Goal: Information Seeking & Learning: Find specific fact

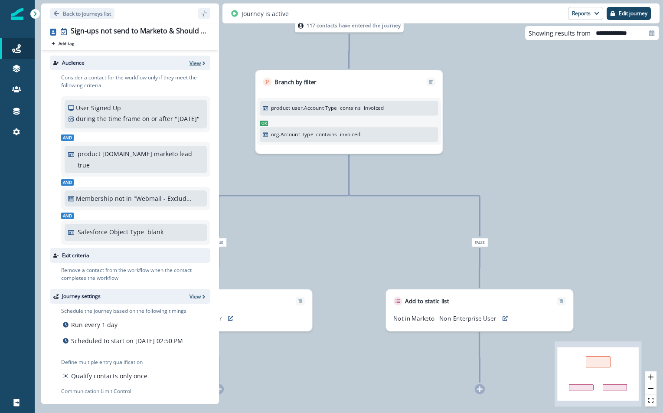
click at [200, 60] on p "View" at bounding box center [195, 62] width 11 height 7
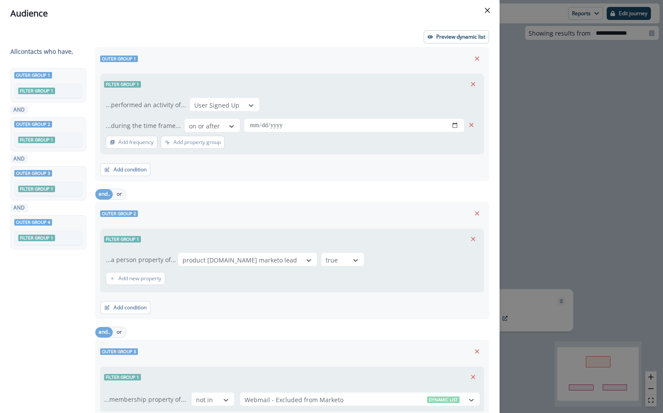
click at [449, 30] on div "**********" at bounding box center [250, 220] width 500 height 386
click at [441, 36] on p "Preview dynamic list" at bounding box center [460, 37] width 49 height 6
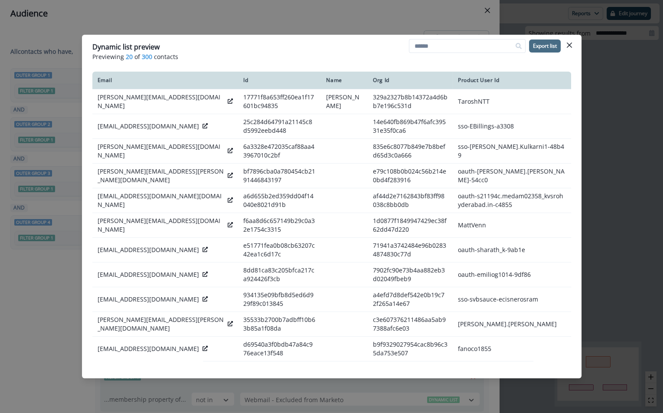
click at [537, 48] on p "Export list" at bounding box center [545, 46] width 24 height 6
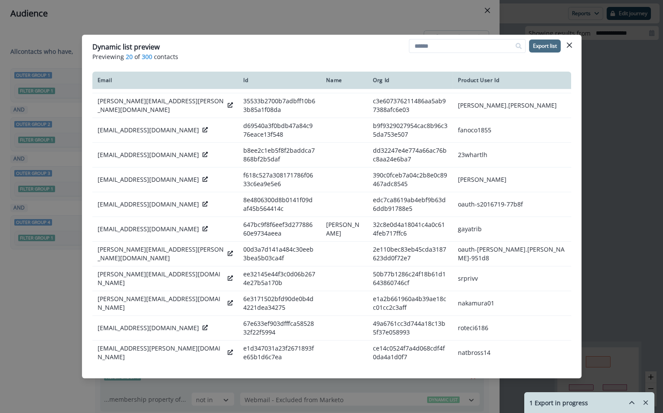
scroll to position [216, 0]
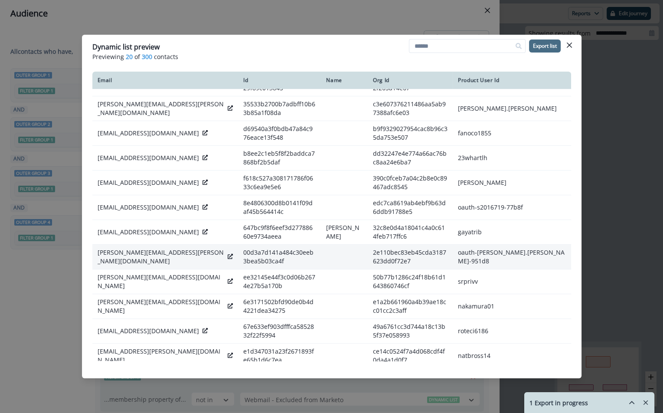
click at [228, 254] on icon at bounding box center [230, 256] width 5 height 5
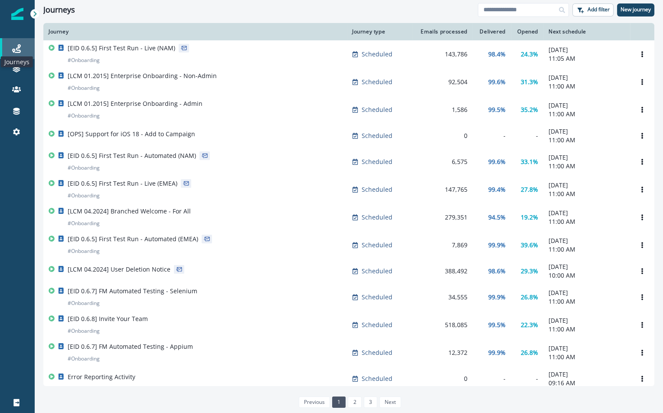
click at [18, 50] on icon at bounding box center [16, 48] width 9 height 9
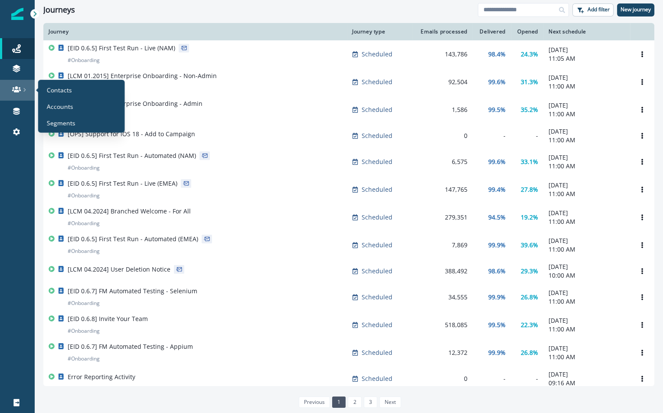
click at [21, 87] on div at bounding box center [17, 89] width 28 height 9
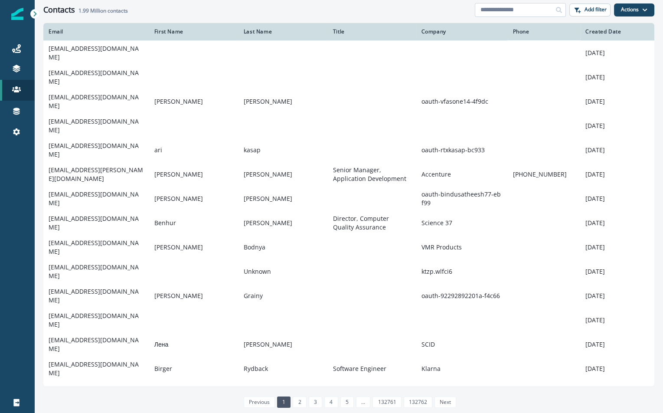
click at [508, 9] on input at bounding box center [520, 10] width 91 height 14
paste input "**********"
type input "**********"
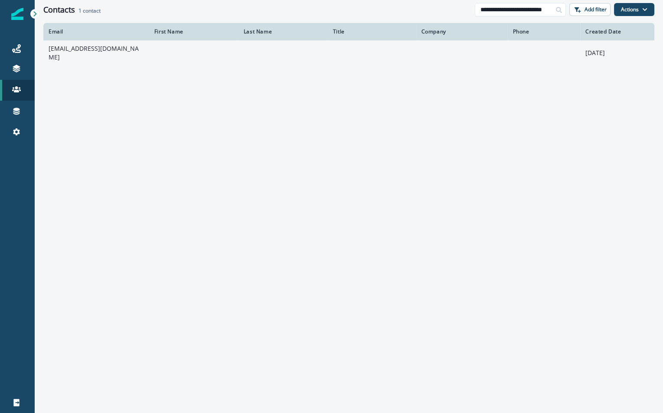
click at [90, 50] on td "umar.ahmed@spirit-health.com" at bounding box center [96, 52] width 106 height 25
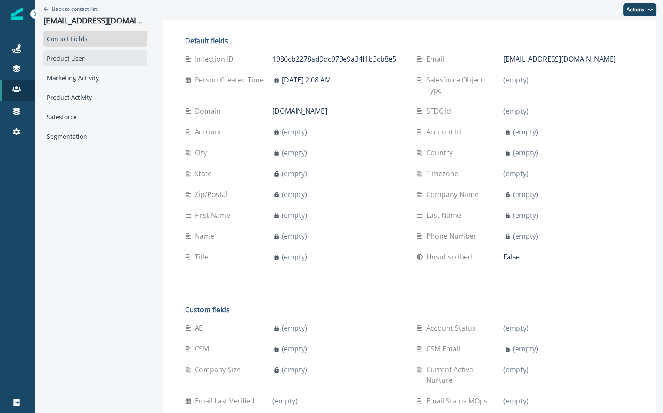
click at [105, 58] on div "Product User" at bounding box center [95, 58] width 104 height 16
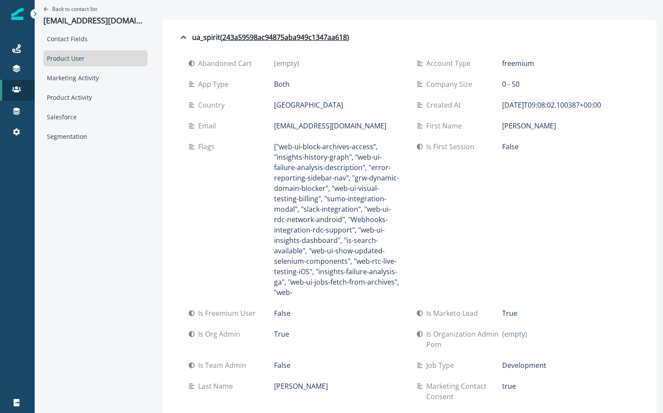
drag, startPoint x: 377, startPoint y: 124, endPoint x: 274, endPoint y: 124, distance: 102.4
click at [274, 124] on p "umar.ahmed@spirit-health.com" at bounding box center [330, 126] width 112 height 10
copy p "umar.ahmed@spirit-health.com"
click at [97, 96] on div "Product Activity" at bounding box center [95, 97] width 104 height 16
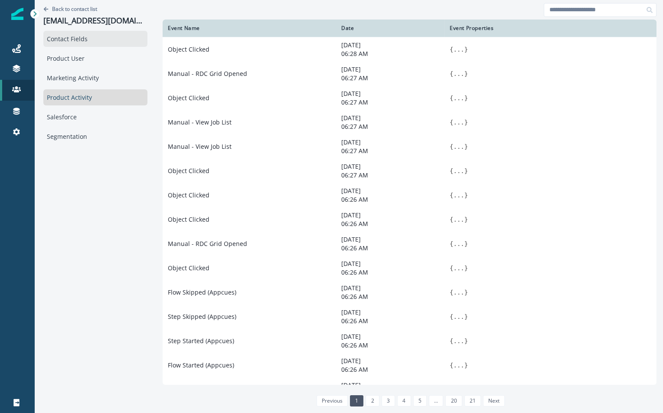
click at [95, 41] on div "Contact Fields" at bounding box center [95, 39] width 104 height 16
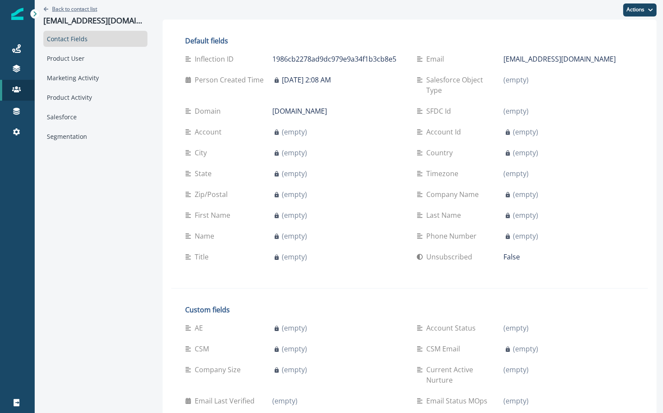
click at [75, 10] on p "Back to contact list" at bounding box center [74, 8] width 45 height 7
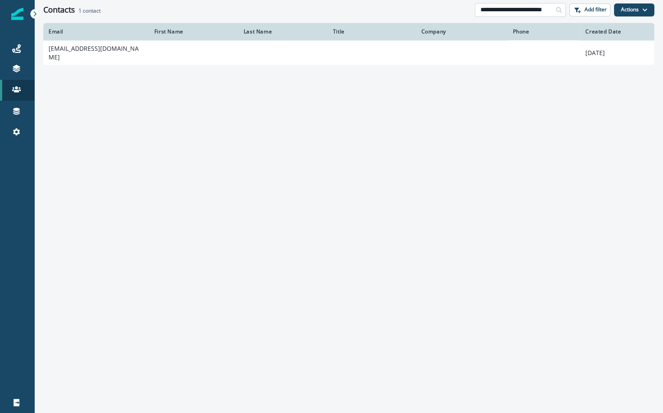
click at [529, 11] on input "**********" at bounding box center [520, 10] width 91 height 14
paste input
type input "**********"
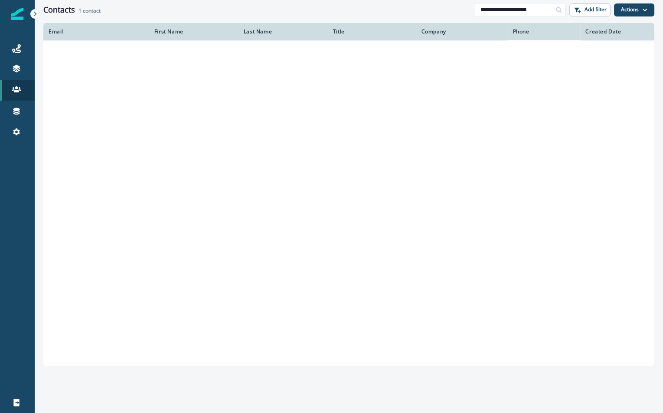
click at [558, 8] on icon at bounding box center [559, 10] width 6 height 6
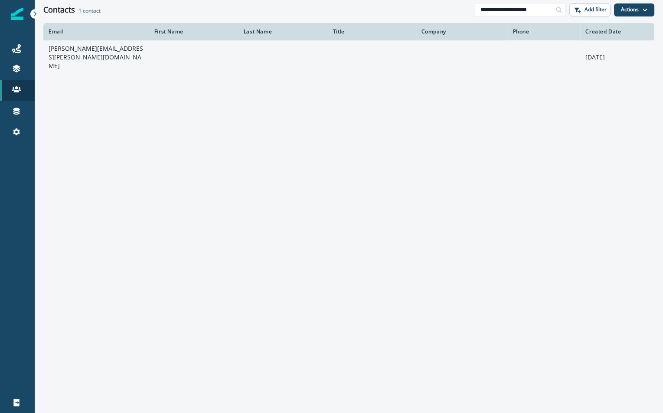
click at [106, 55] on td "william.b.wu@hsbc.com" at bounding box center [96, 56] width 106 height 33
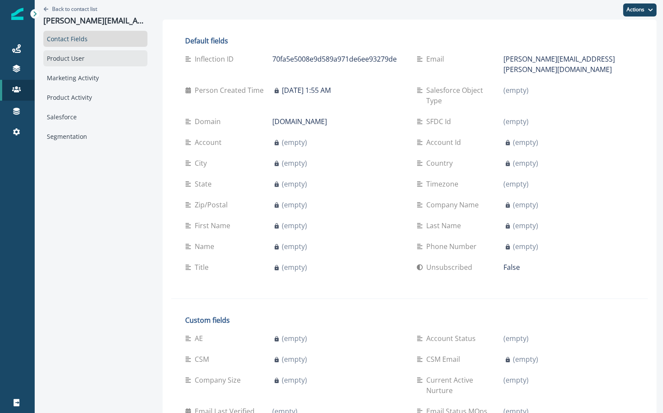
click at [99, 60] on div "Product User" at bounding box center [95, 58] width 104 height 16
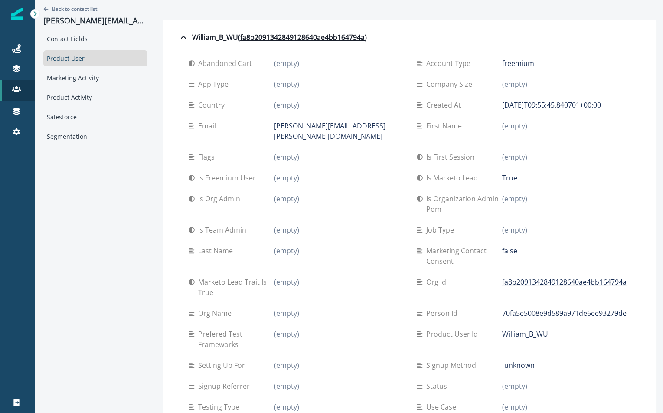
scroll to position [137, 0]
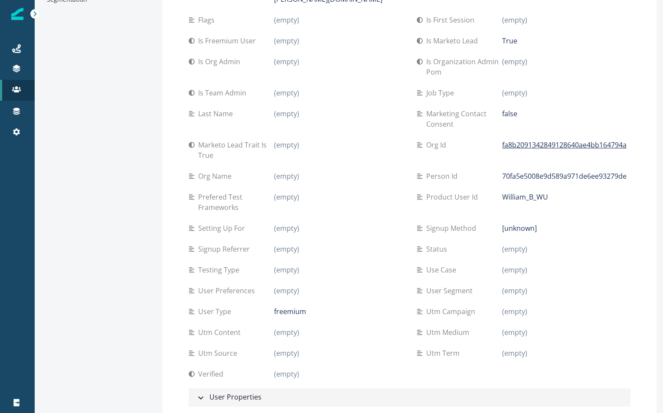
click at [229, 392] on div "User Properties" at bounding box center [229, 397] width 66 height 11
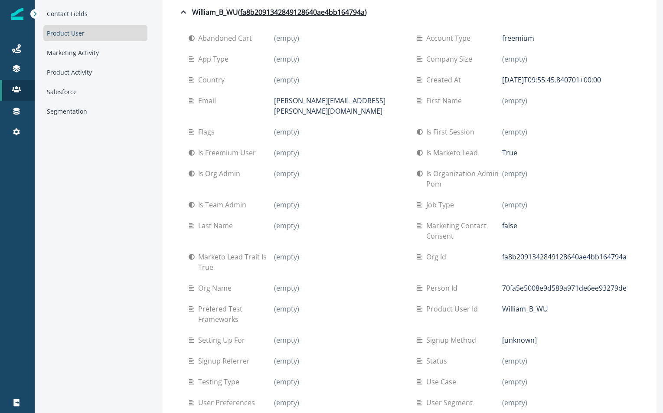
scroll to position [0, 0]
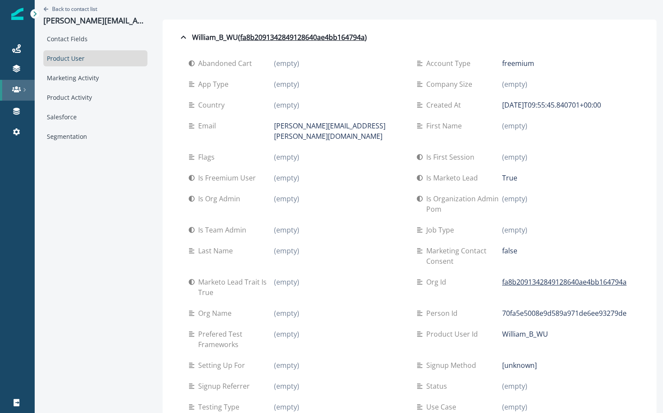
click at [18, 91] on icon at bounding box center [16, 89] width 9 height 6
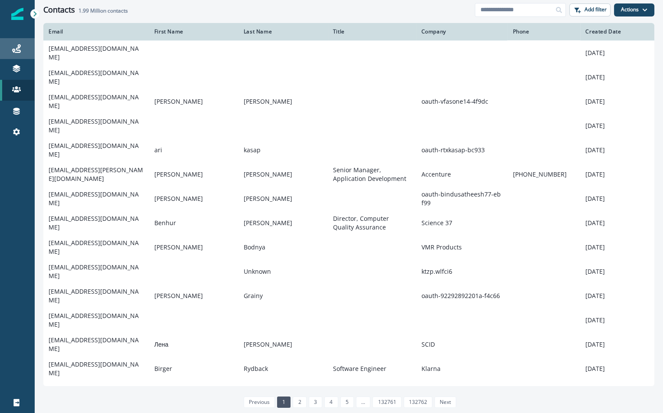
click at [20, 51] on icon at bounding box center [16, 48] width 9 height 9
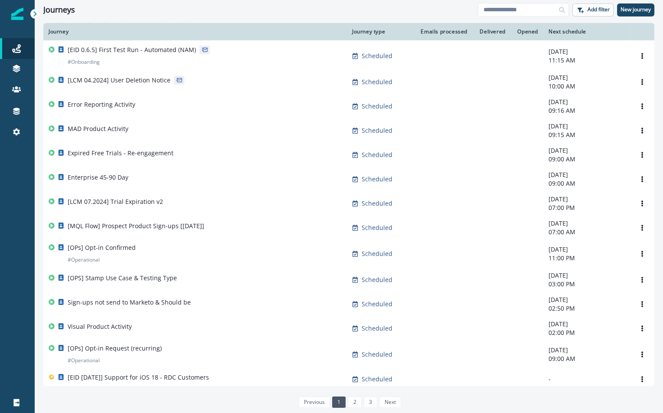
scroll to position [424, 0]
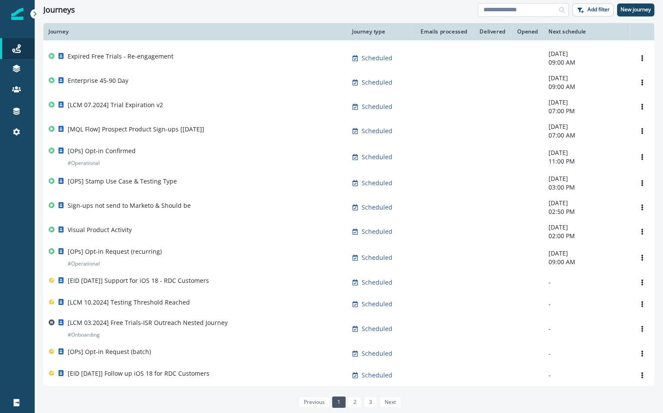
click at [514, 12] on input at bounding box center [523, 10] width 91 height 14
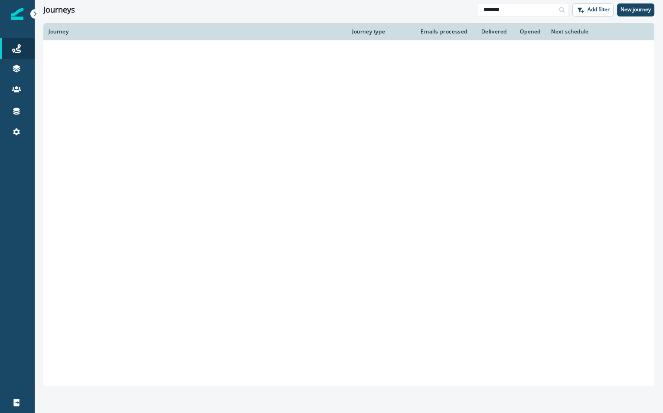
scroll to position [305, 0]
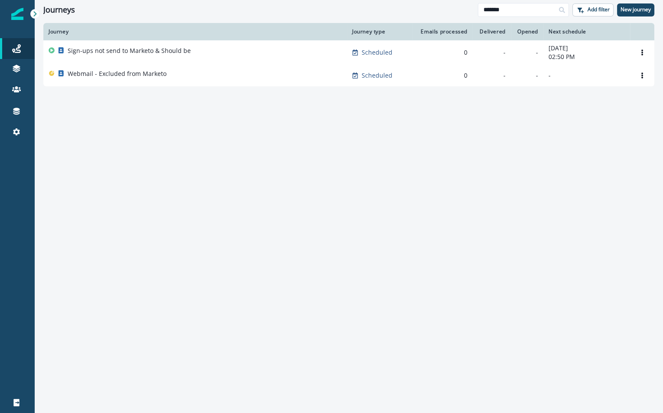
type input "*******"
